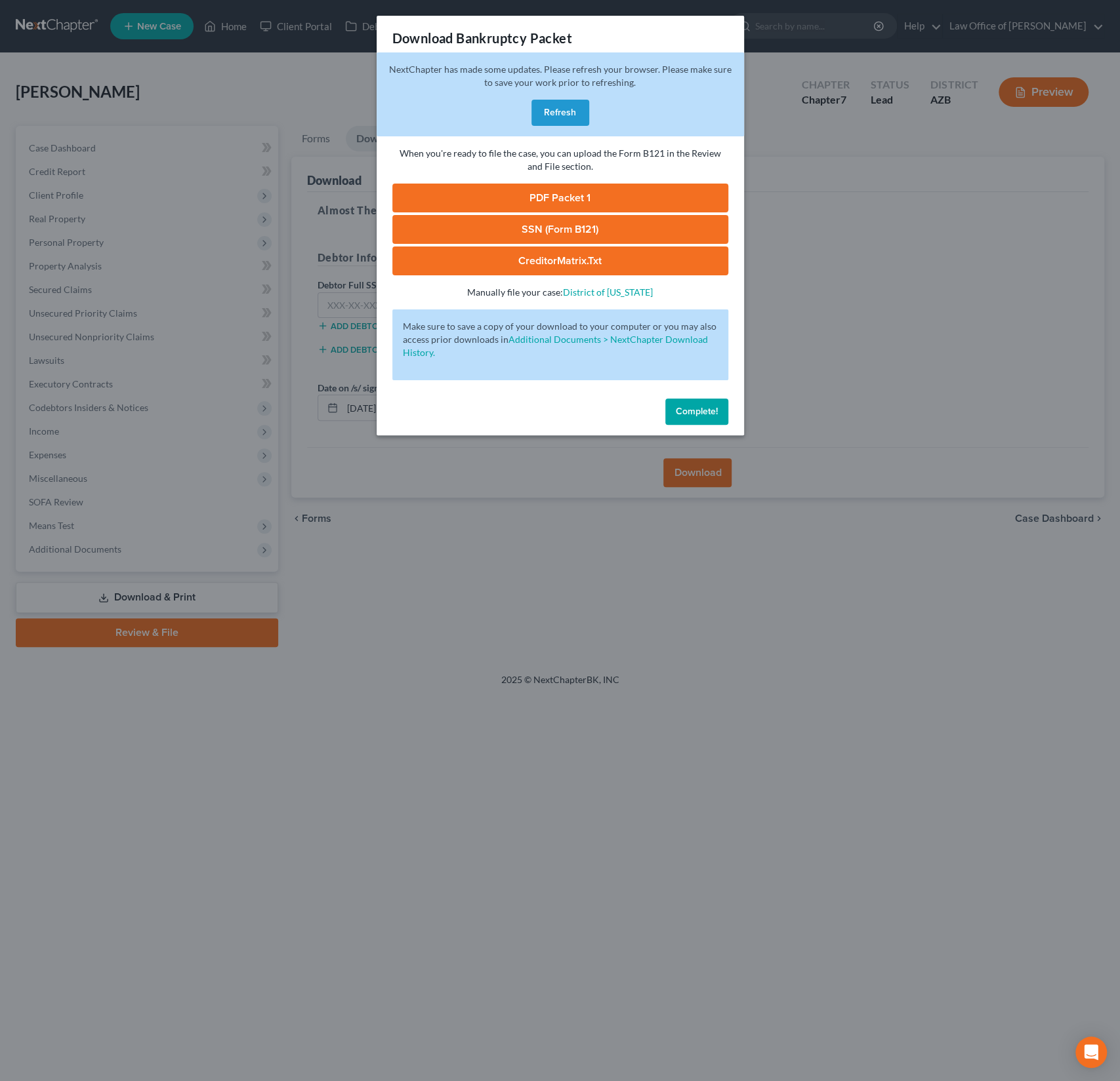
click at [546, 114] on button "Refresh" at bounding box center [560, 112] width 57 height 26
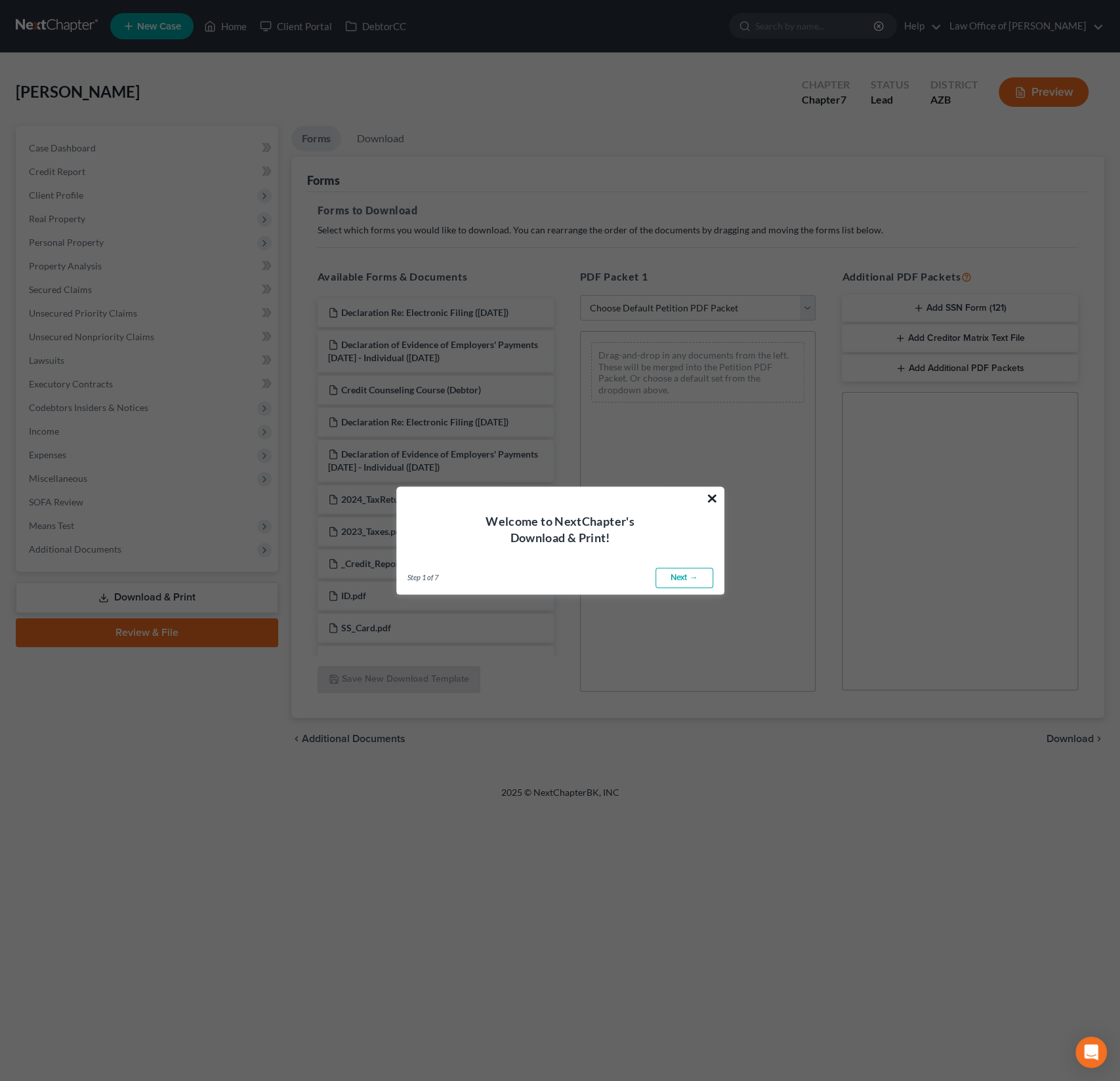
click at [715, 495] on button "×" at bounding box center [712, 497] width 13 height 21
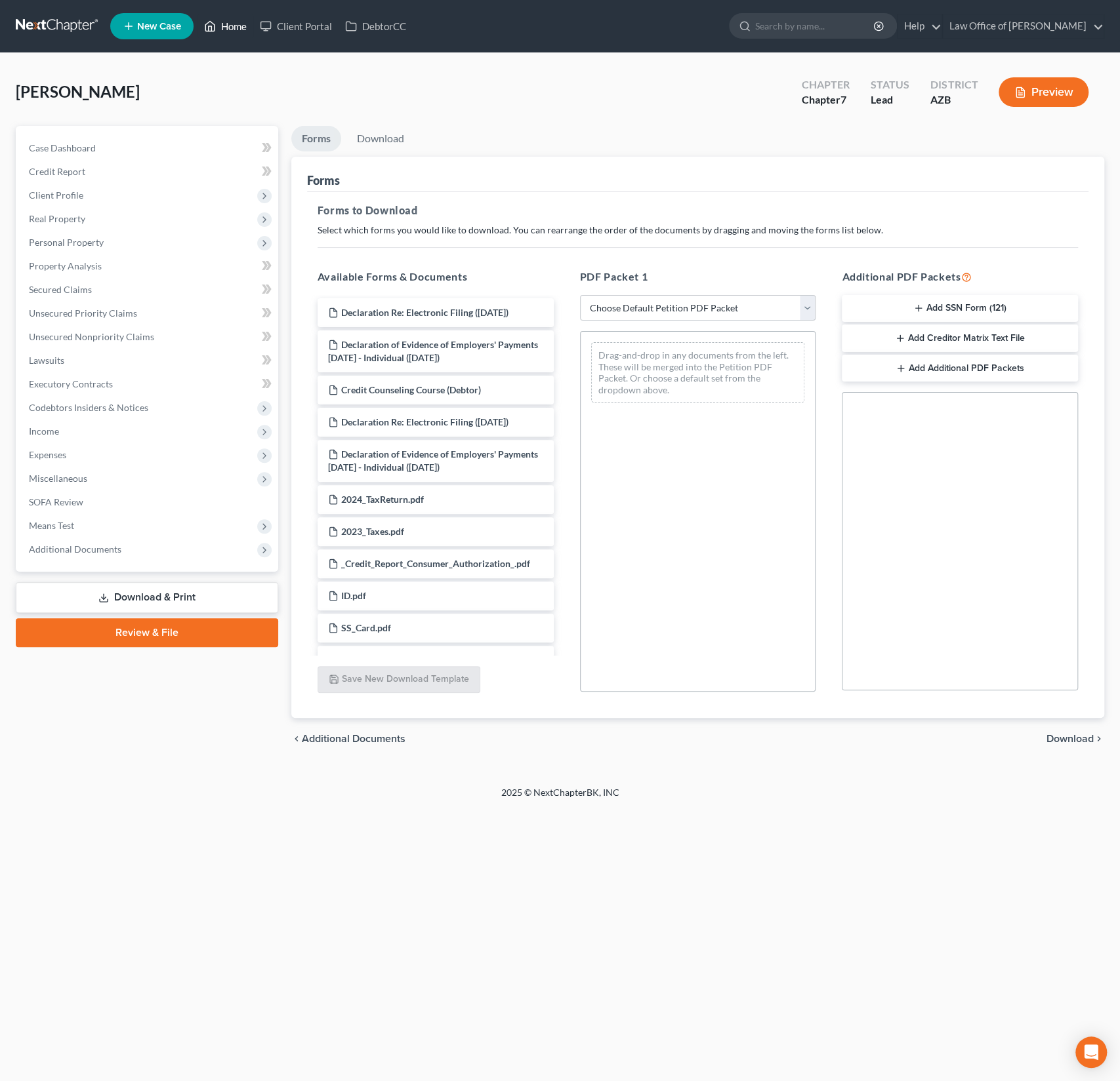
click at [241, 23] on link "Home" at bounding box center [225, 26] width 56 height 23
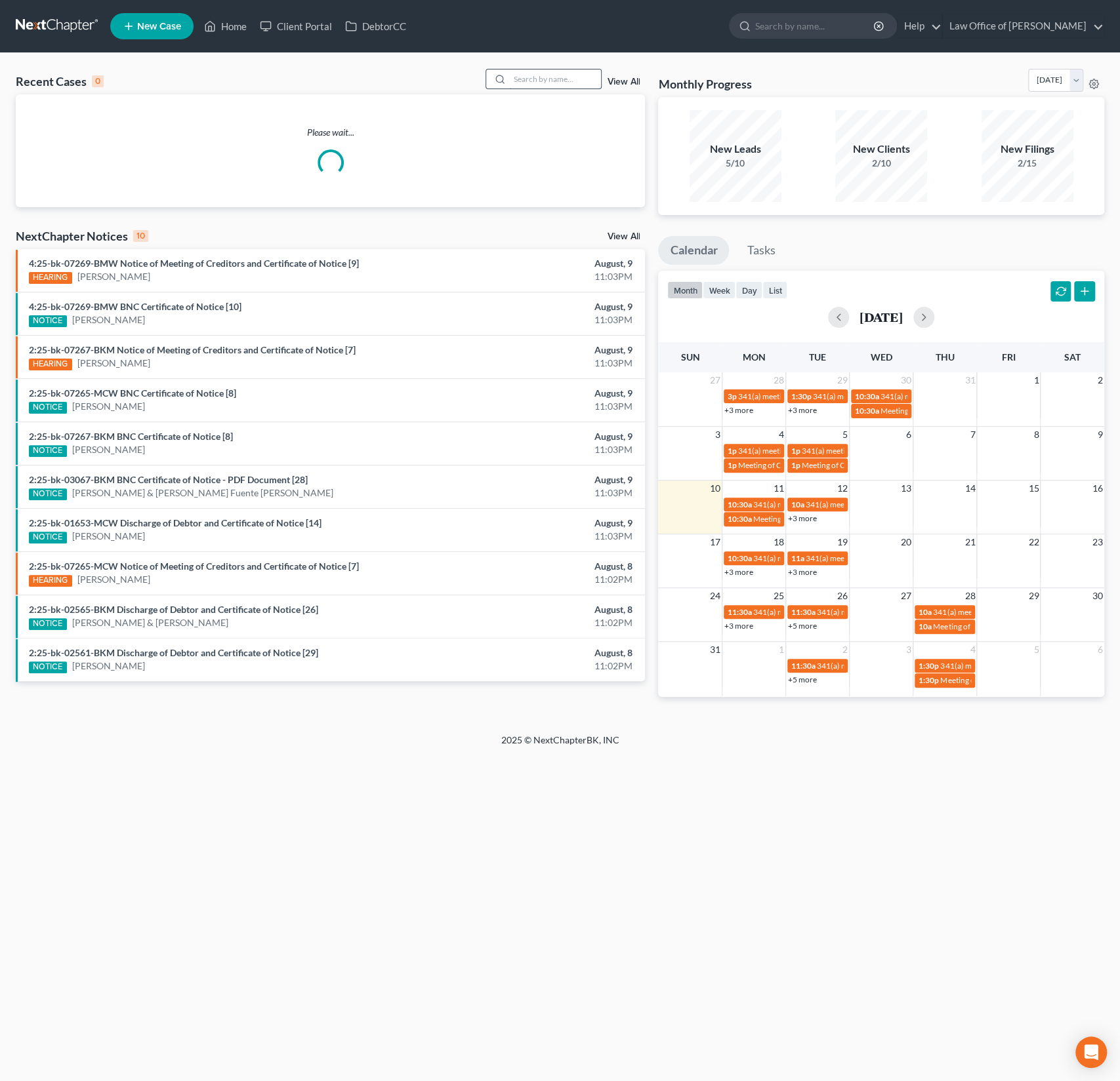
click at [555, 74] on input "search" at bounding box center [555, 79] width 91 height 19
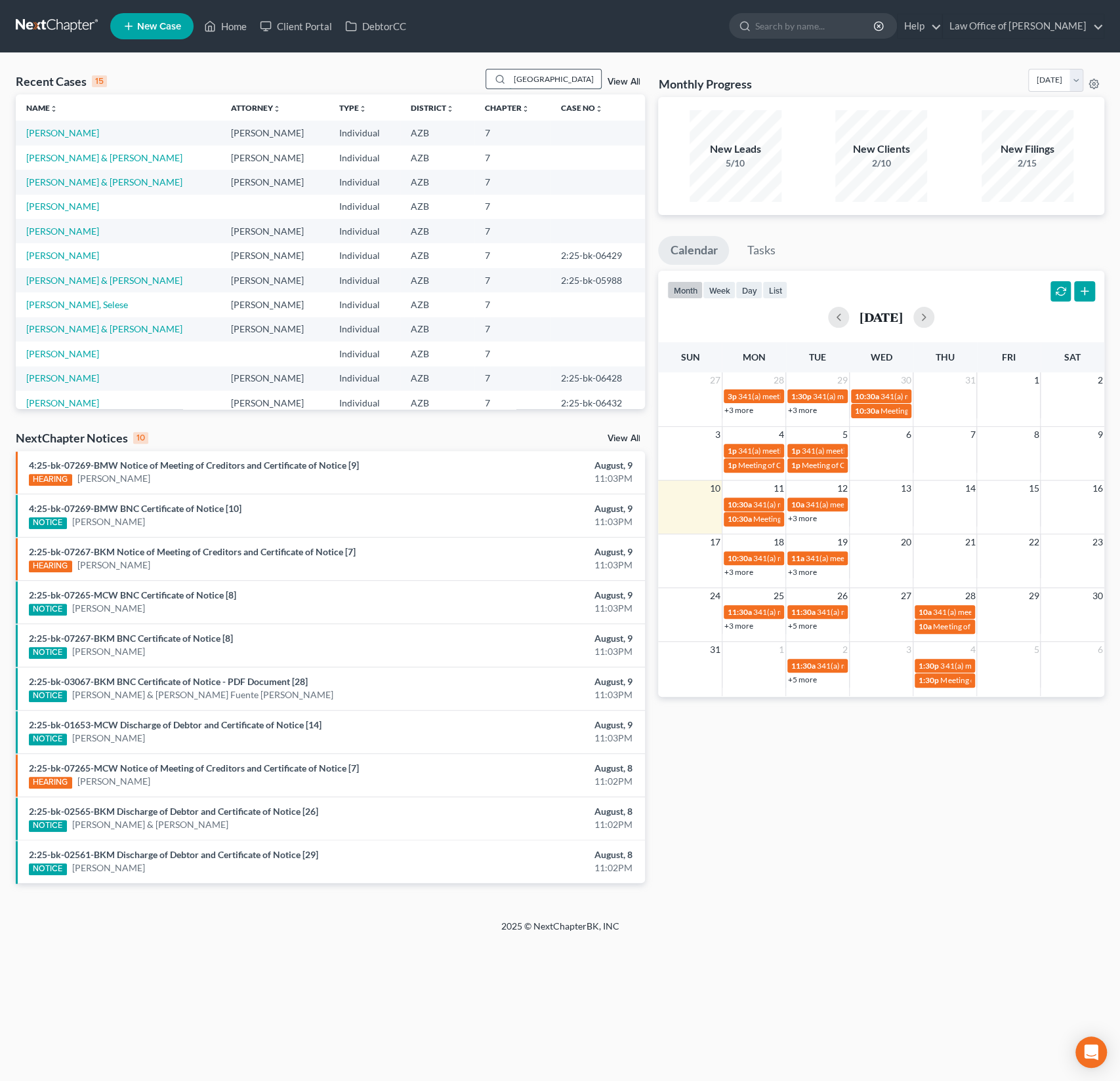
type input "spain"
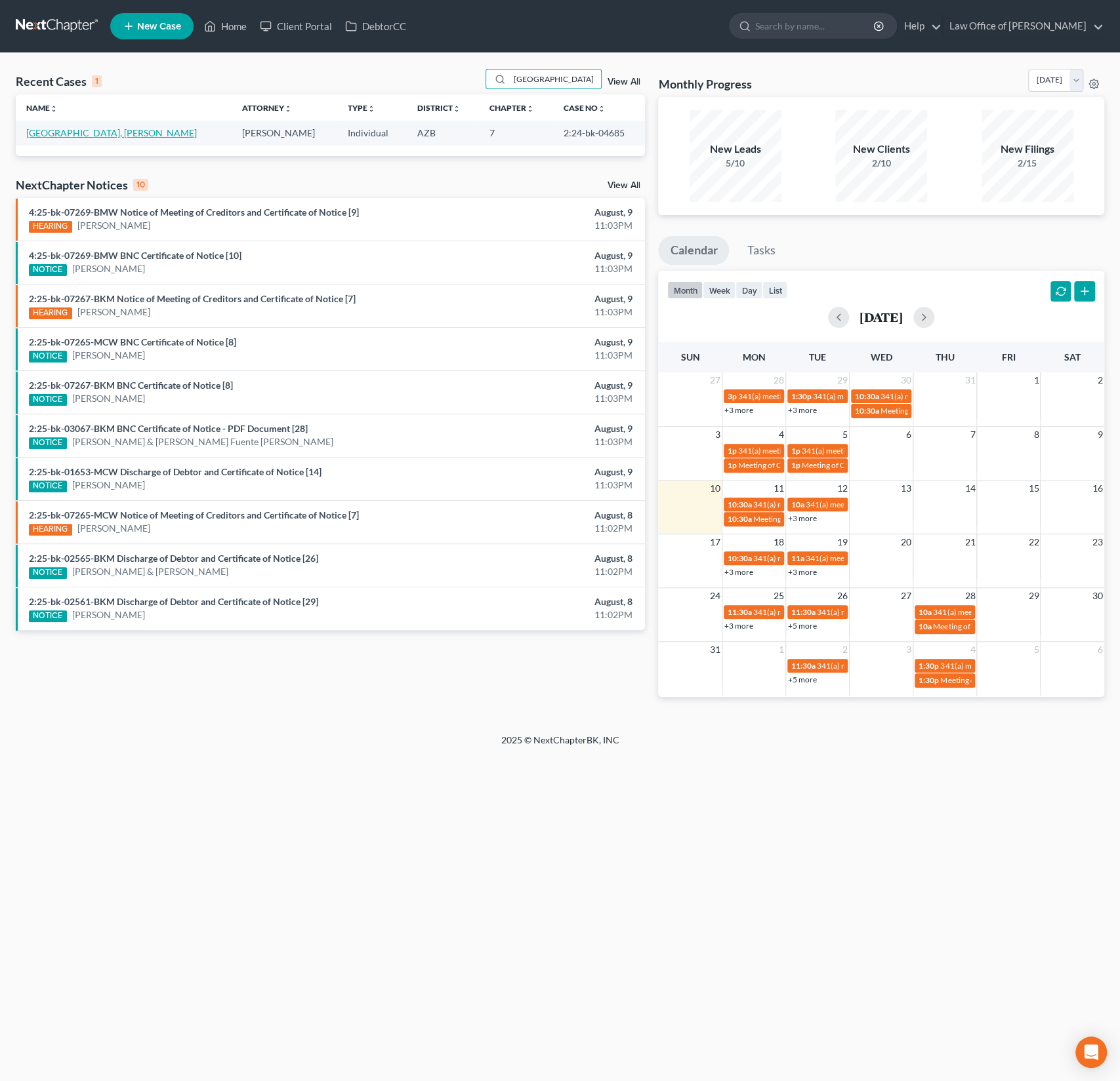
click at [69, 127] on link "Spain, Lawrence" at bounding box center [111, 133] width 170 height 11
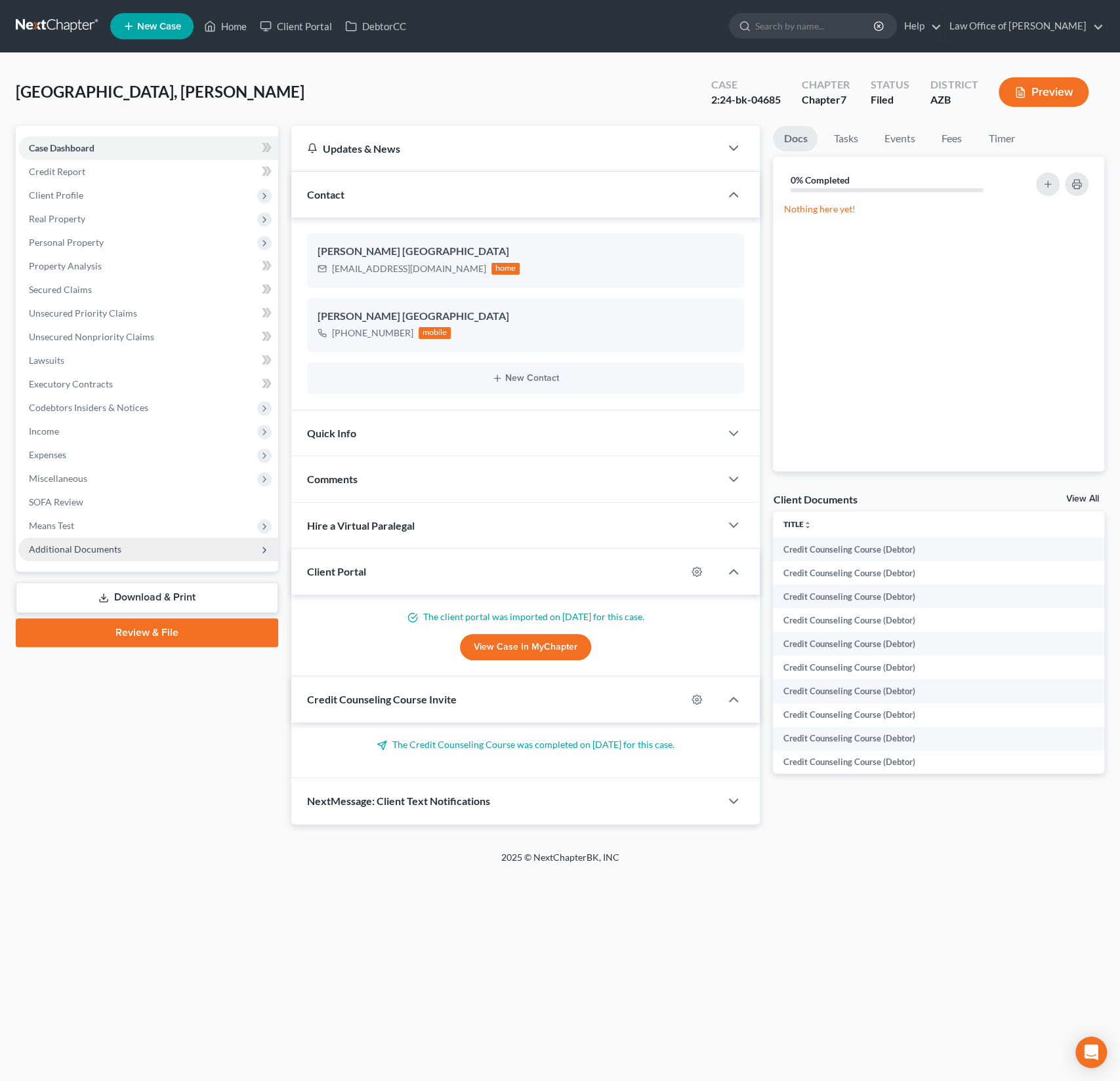
click at [87, 543] on span "Additional Documents" at bounding box center [74, 549] width 92 height 11
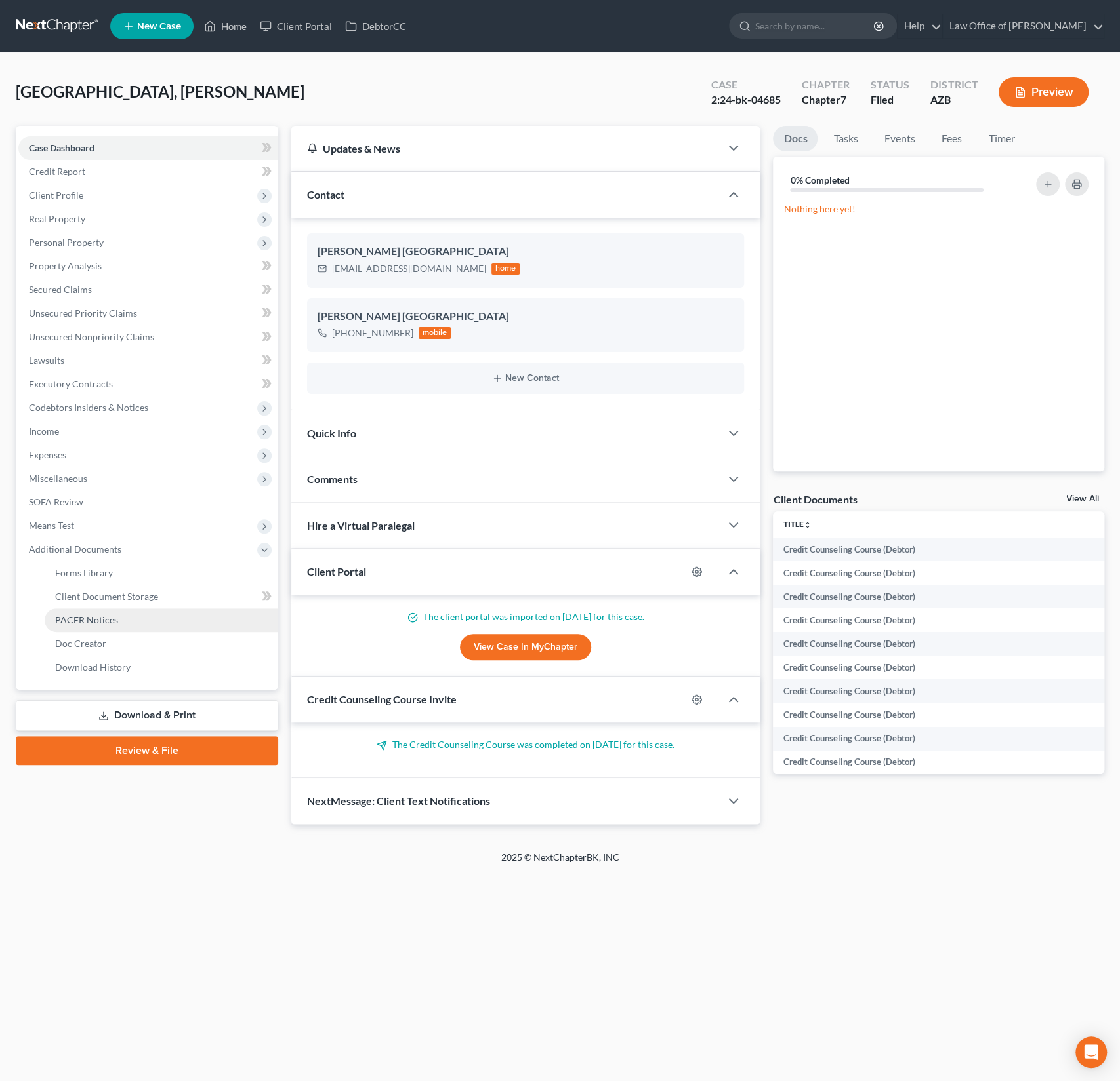
click at [93, 621] on span "PACER Notices" at bounding box center [86, 620] width 63 height 11
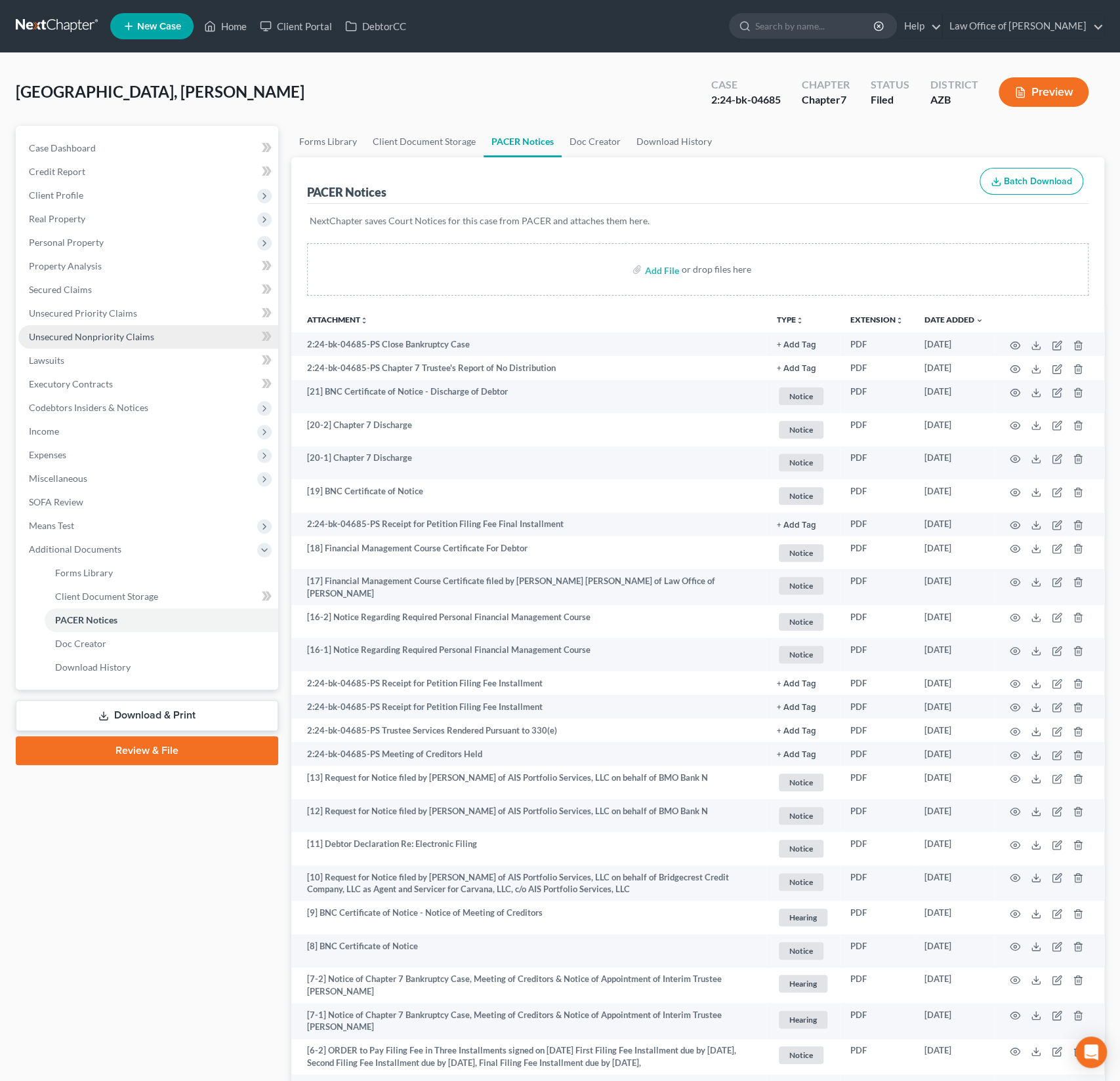
click at [94, 339] on span "Unsecured Nonpriority Claims" at bounding box center [91, 336] width 126 height 11
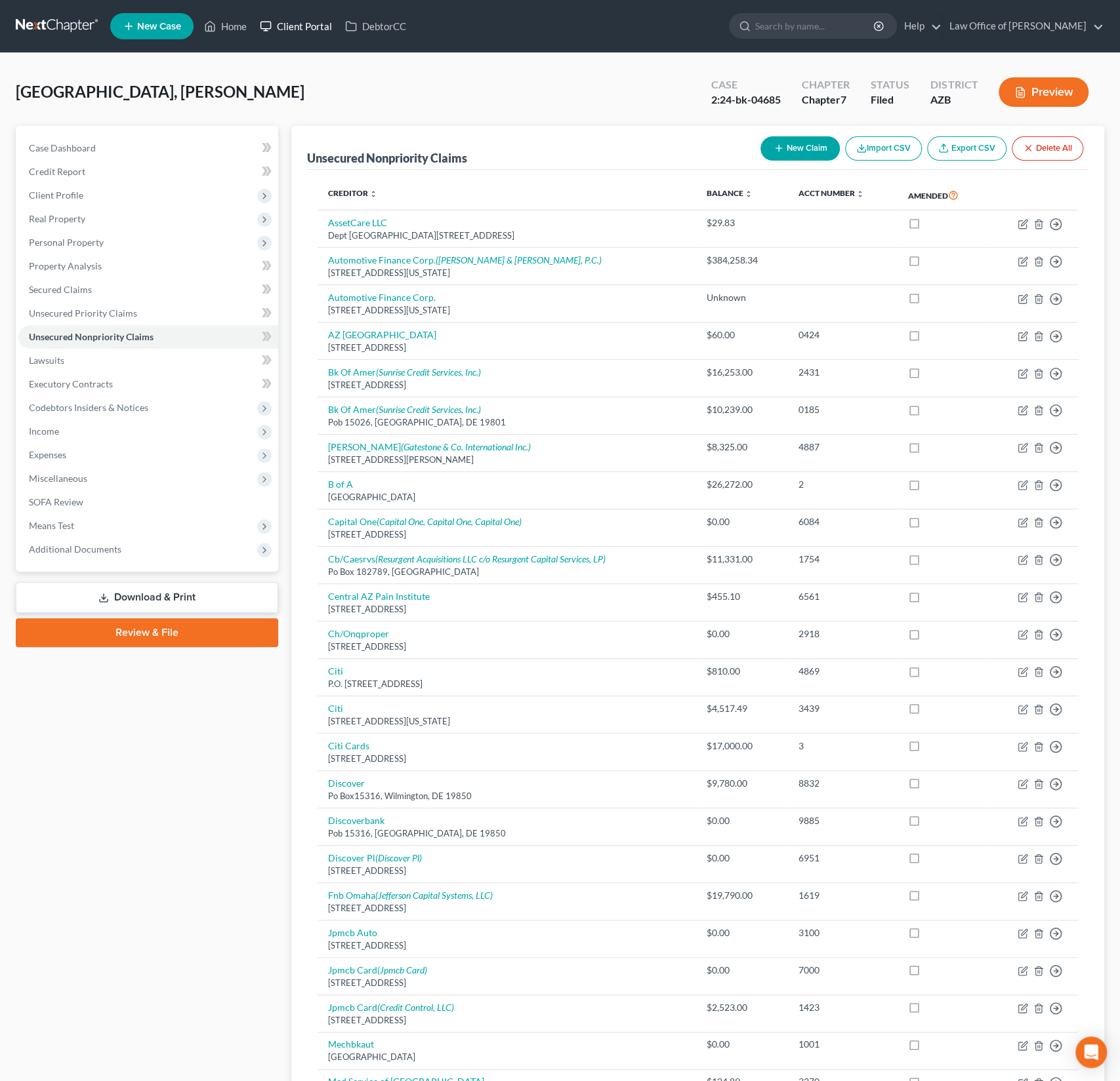
click at [312, 32] on link "Client Portal" at bounding box center [295, 26] width 85 height 23
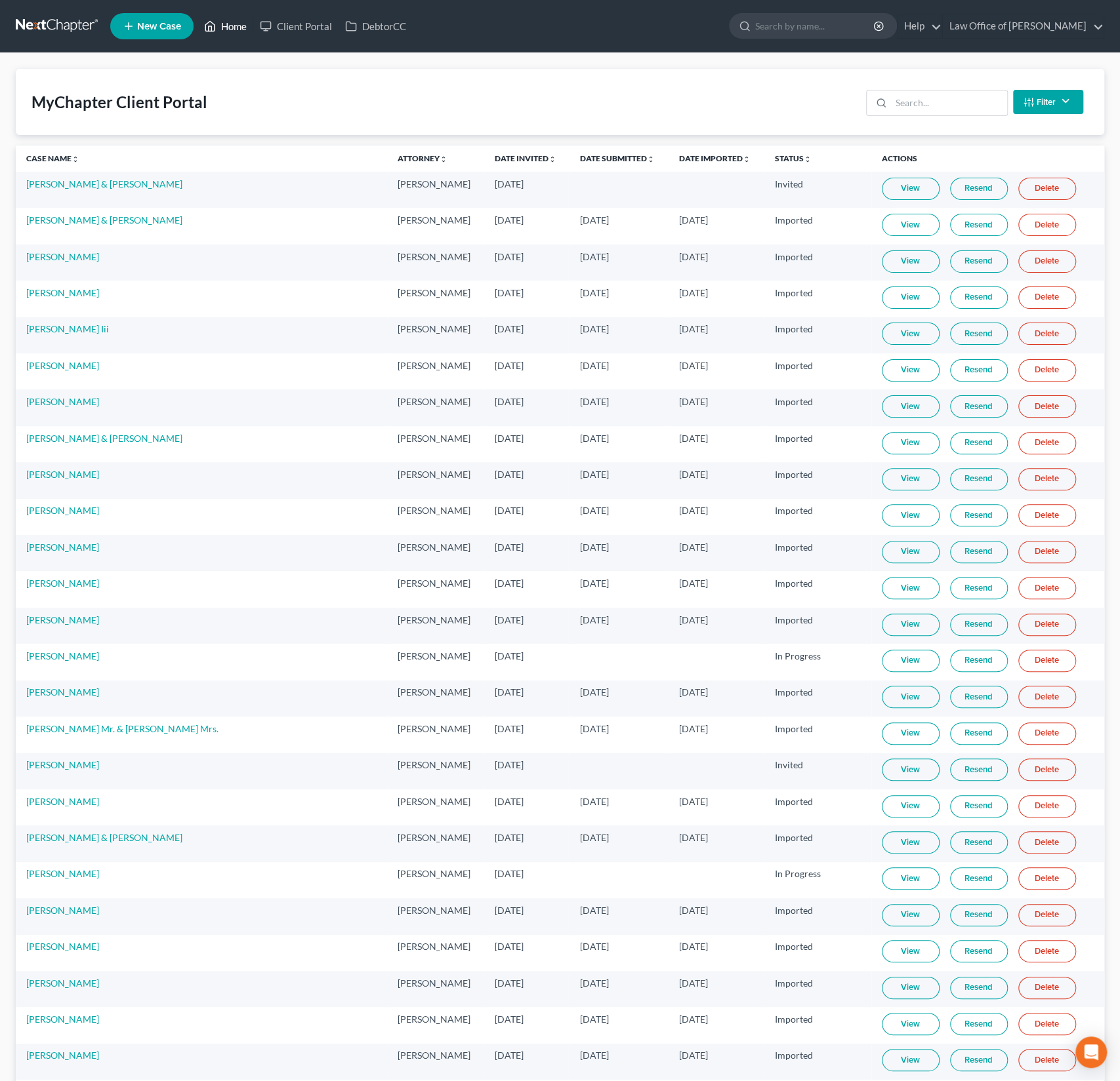
click at [242, 30] on link "Home" at bounding box center [225, 26] width 56 height 23
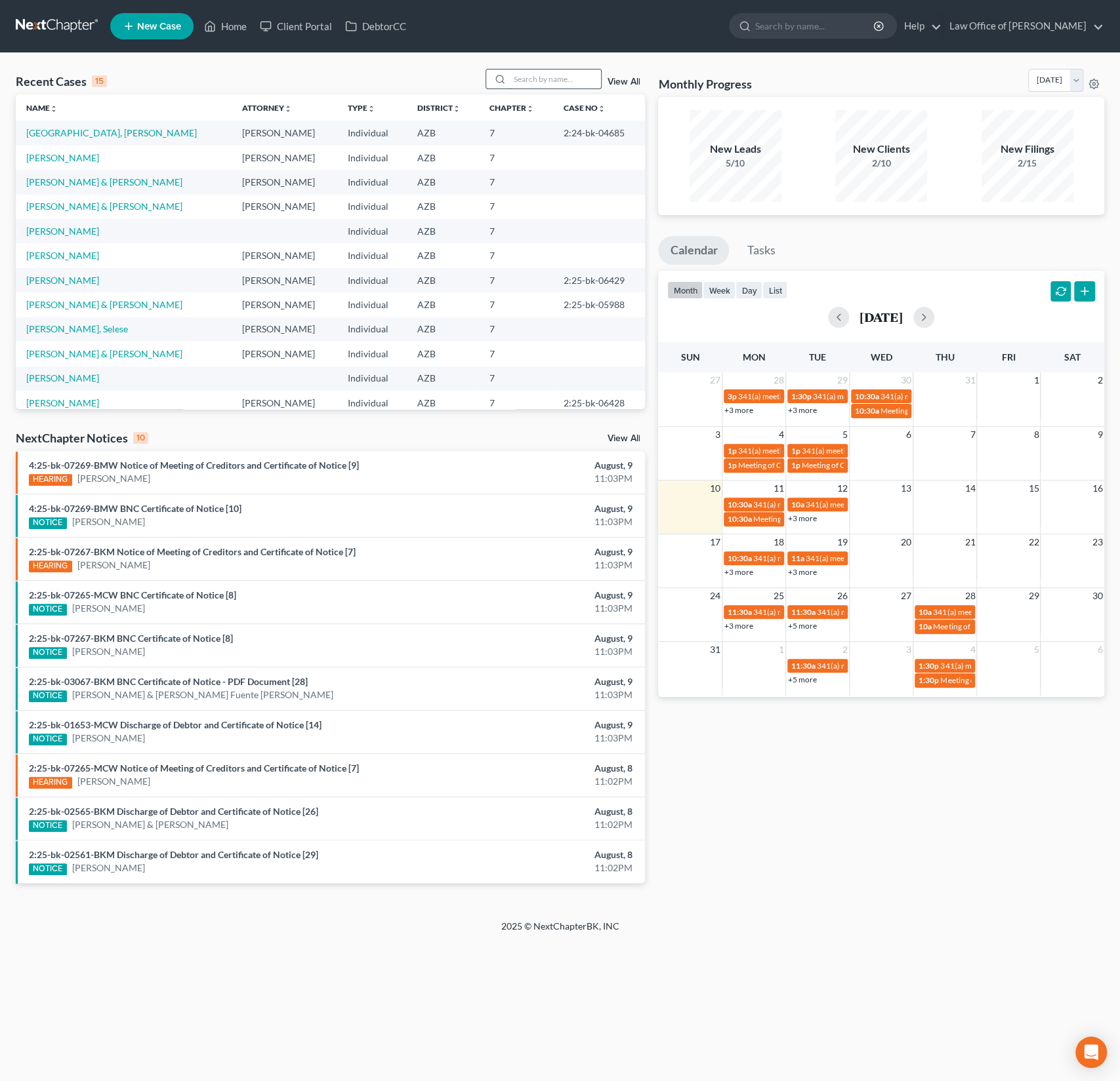
click at [534, 79] on input "search" at bounding box center [555, 79] width 91 height 19
click at [53, 127] on link "Spain, Lawrence" at bounding box center [111, 133] width 170 height 11
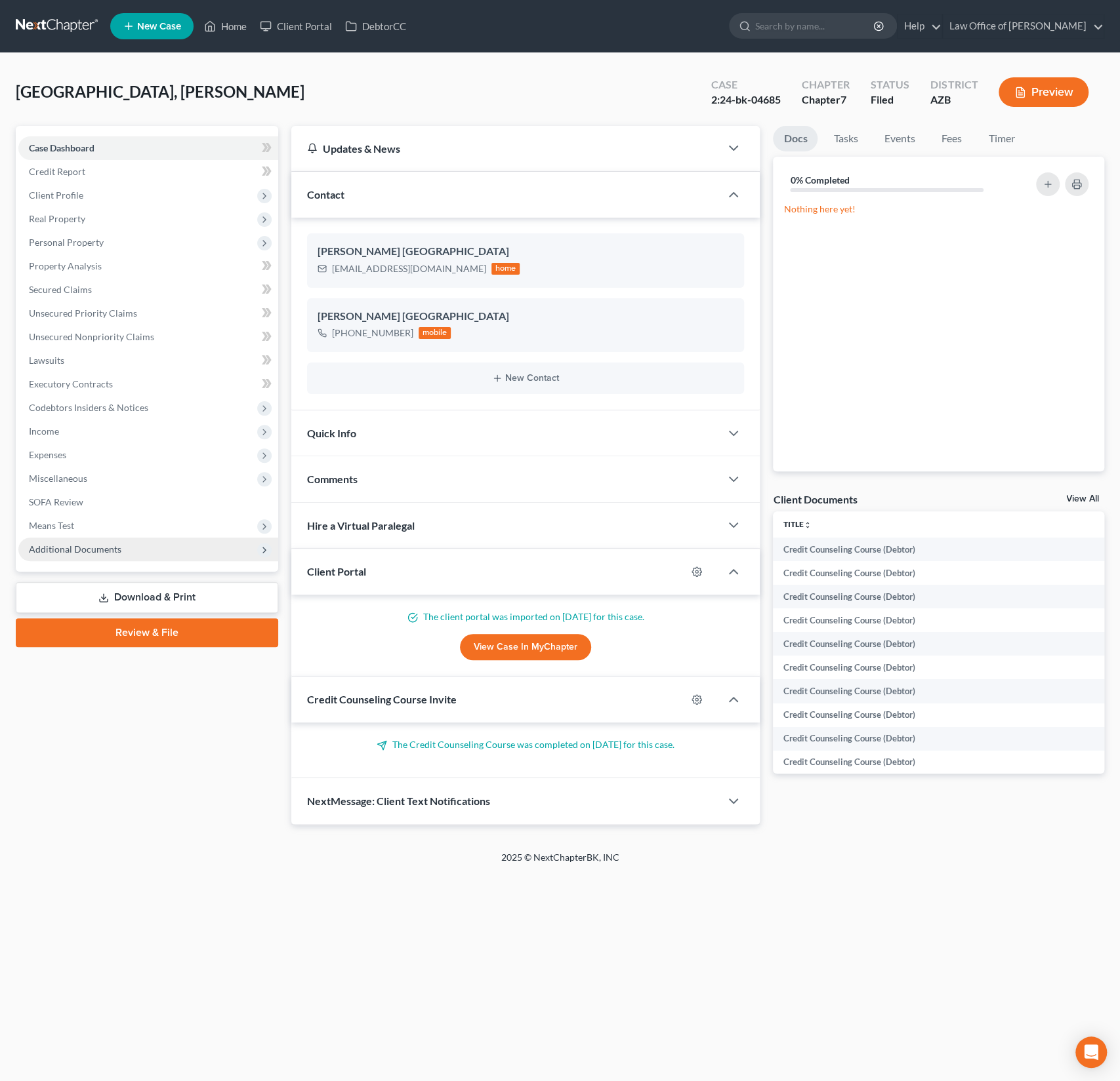
click at [91, 544] on span "Additional Documents" at bounding box center [74, 549] width 92 height 11
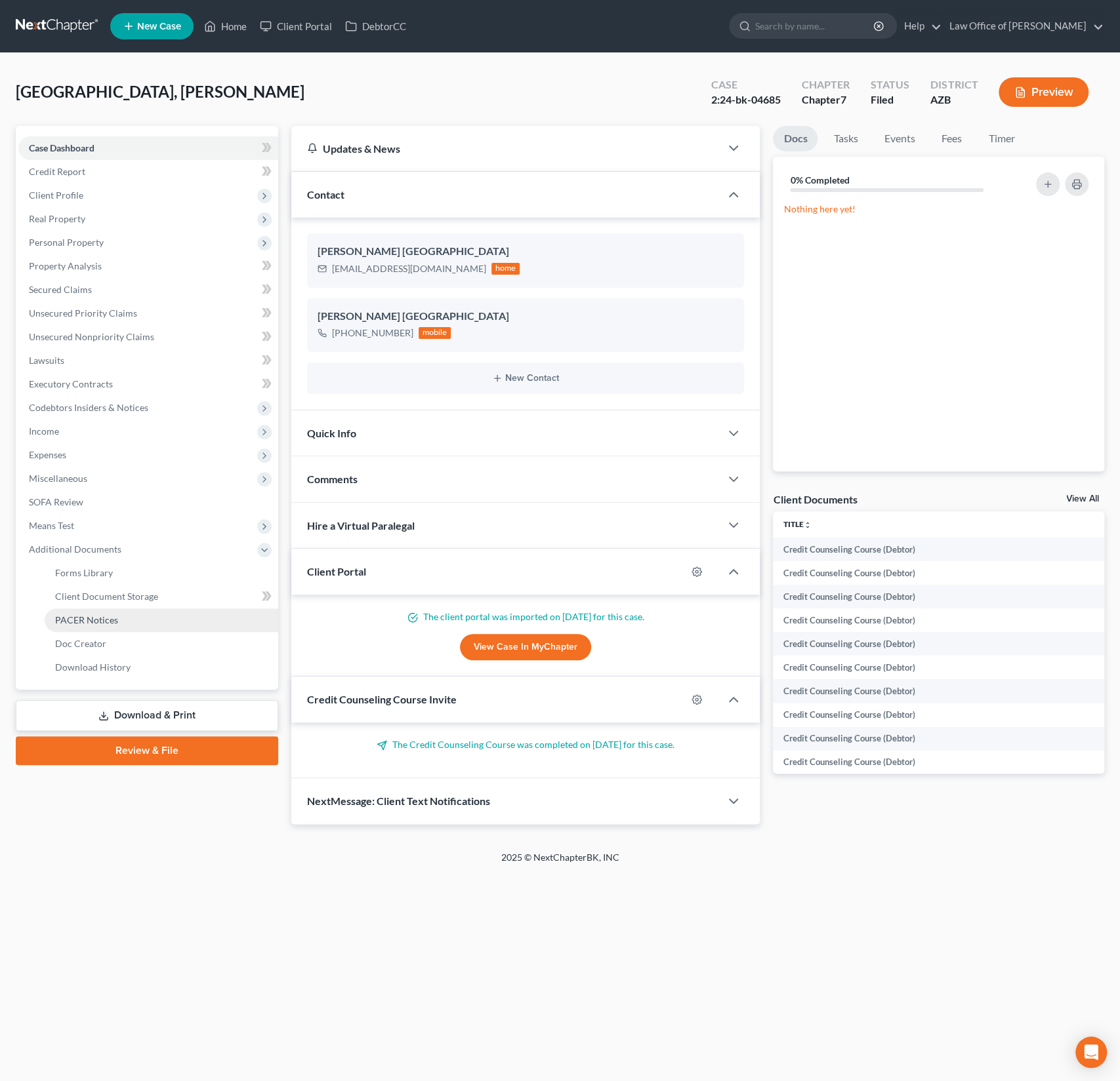
click at [100, 624] on span "PACER Notices" at bounding box center [86, 620] width 63 height 11
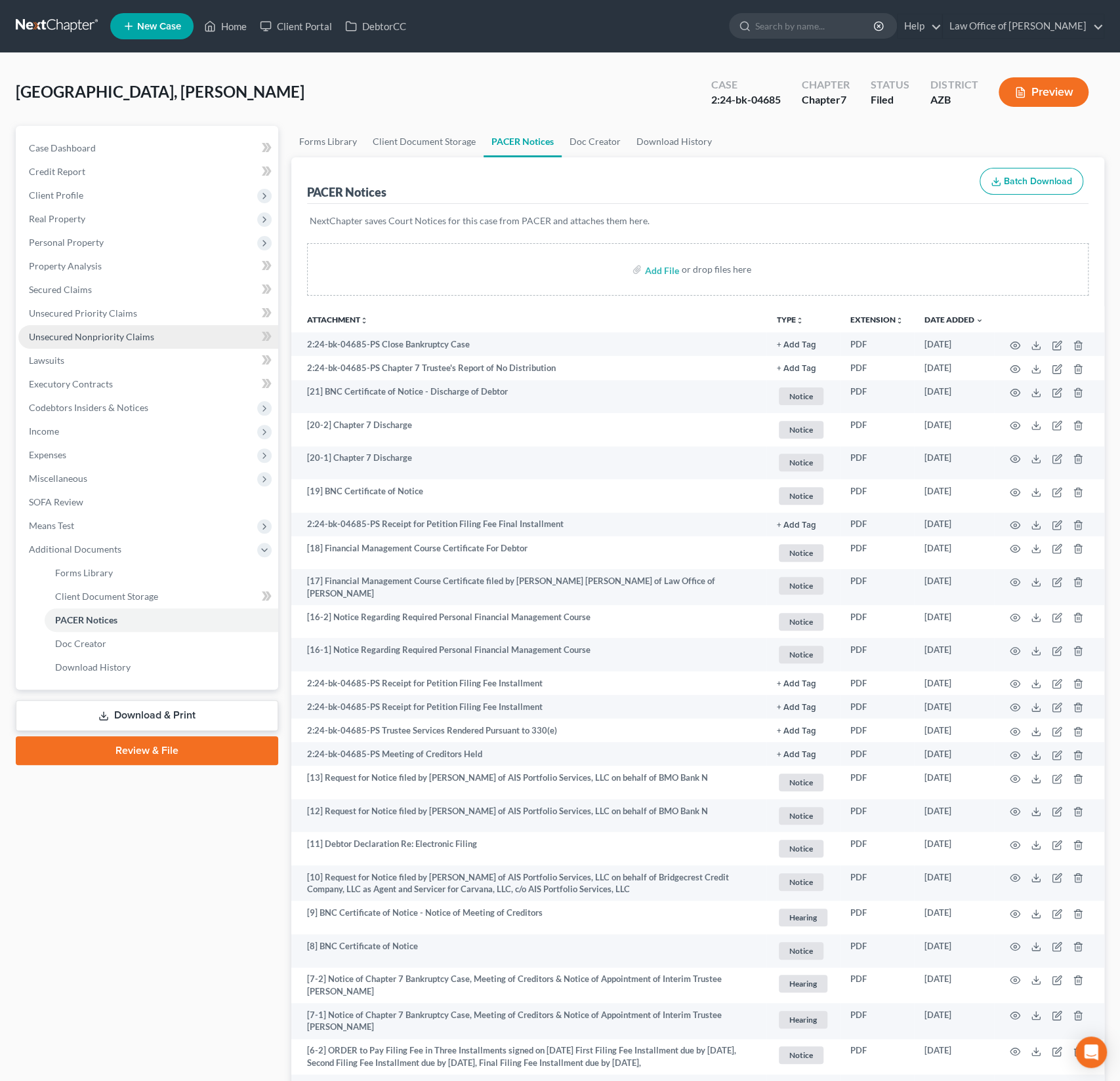
click at [98, 340] on span "Unsecured Nonpriority Claims" at bounding box center [91, 336] width 126 height 11
